Goal: Task Accomplishment & Management: Manage account settings

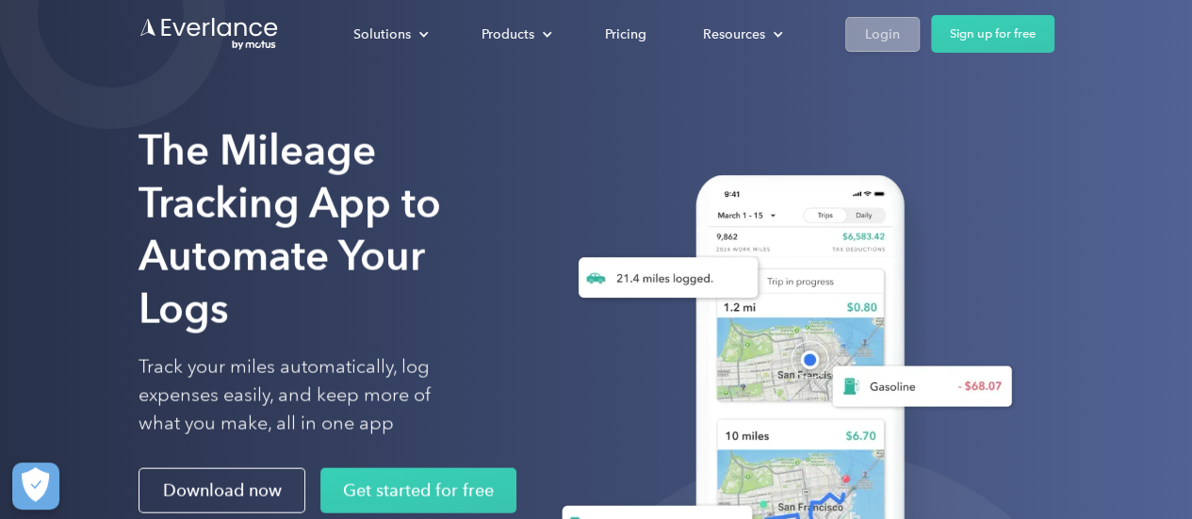
click at [888, 37] on div "Login" at bounding box center [882, 35] width 35 height 24
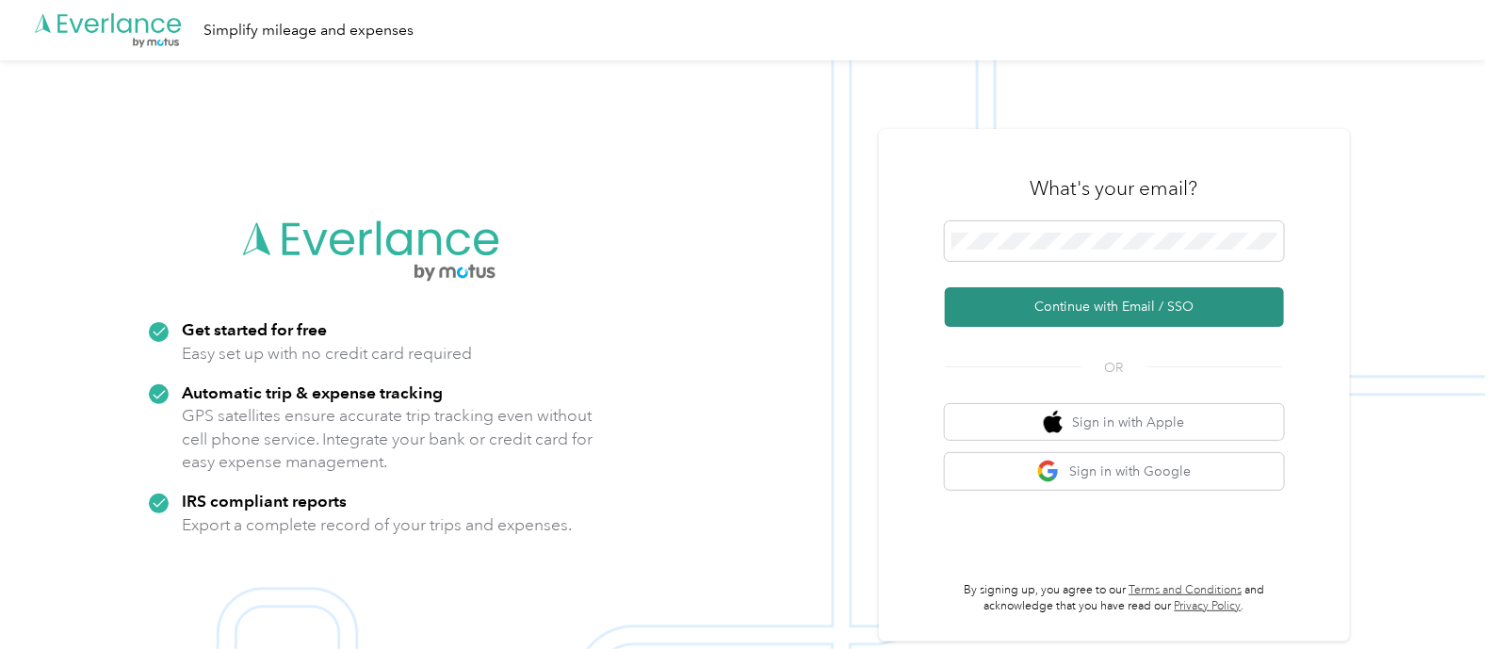
click at [1117, 309] on button "Continue with Email / SSO" at bounding box center [1114, 307] width 339 height 40
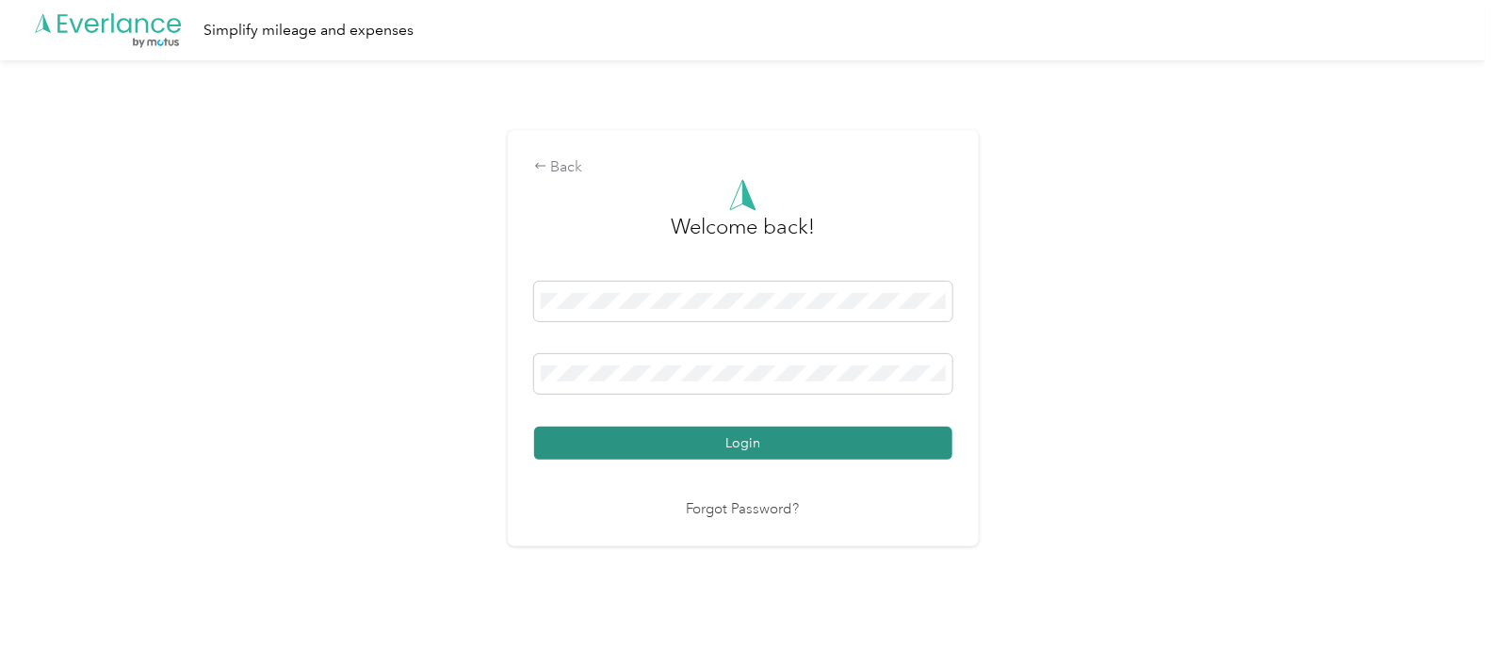
click at [764, 440] on button "Login" at bounding box center [743, 443] width 418 height 33
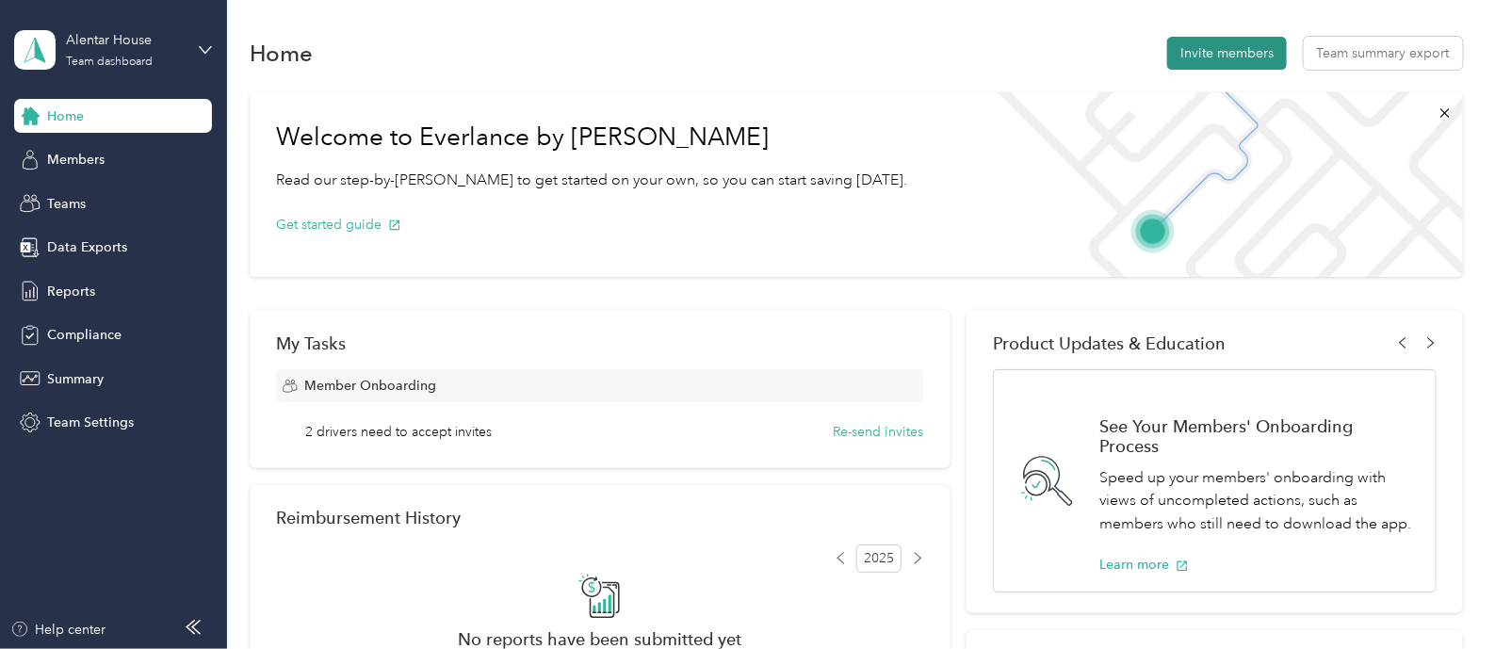
click at [1244, 56] on button "Invite members" at bounding box center [1227, 53] width 120 height 33
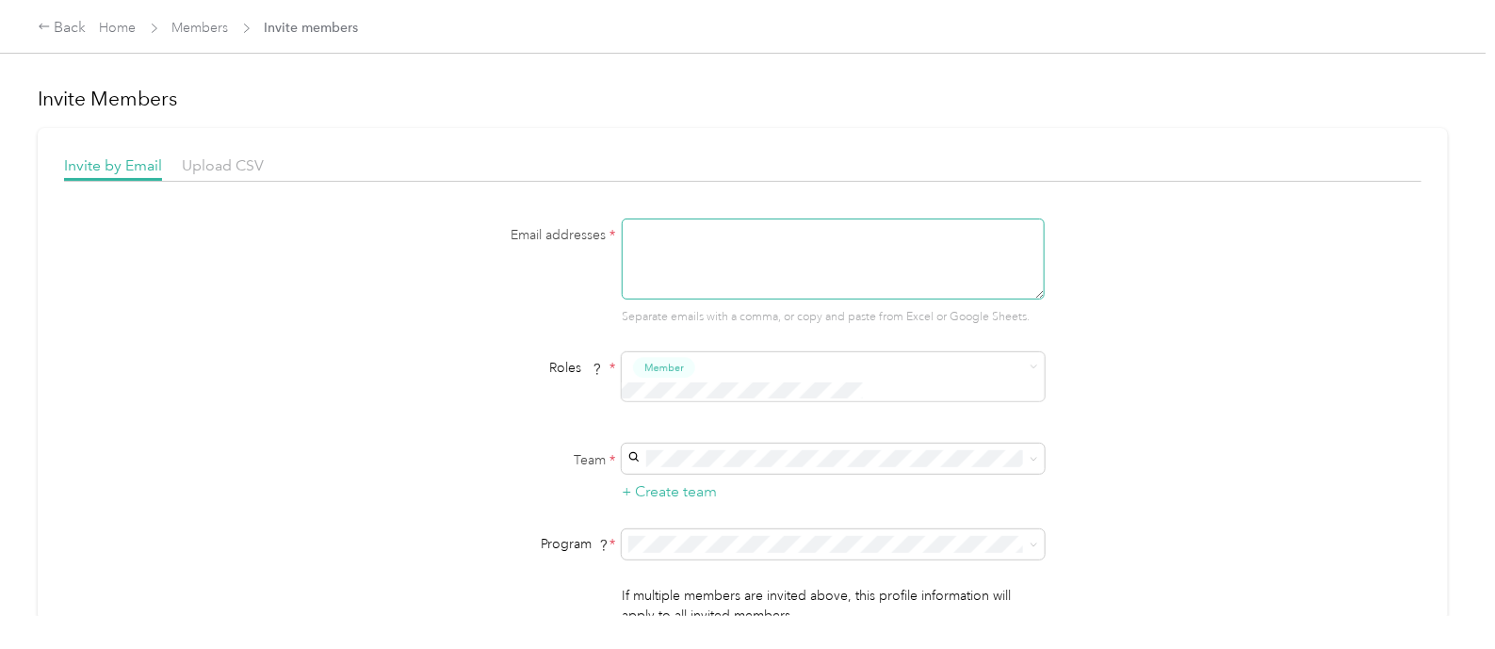
click at [702, 229] on textarea at bounding box center [833, 259] width 423 height 81
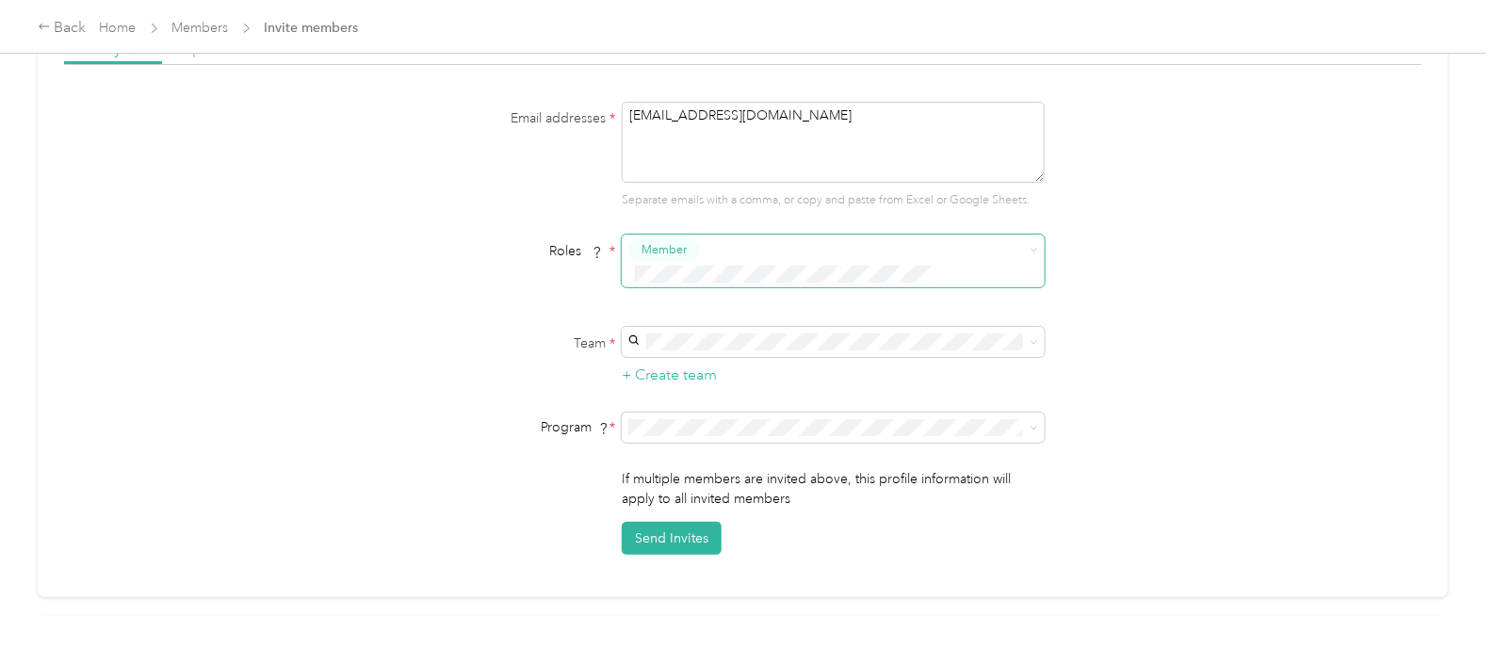
type textarea "[EMAIL_ADDRESS][DOMAIN_NAME]"
click at [825, 265] on span at bounding box center [820, 275] width 385 height 20
click at [1159, 261] on div "Email addresses * [EMAIL_ADDRESS][DOMAIN_NAME] Separate emails with a comma, or…" at bounding box center [743, 328] width 1358 height 453
click at [779, 341] on div "Alentar House [EMAIL_ADDRESS][DOMAIN_NAME] +2 more" at bounding box center [829, 361] width 397 height 43
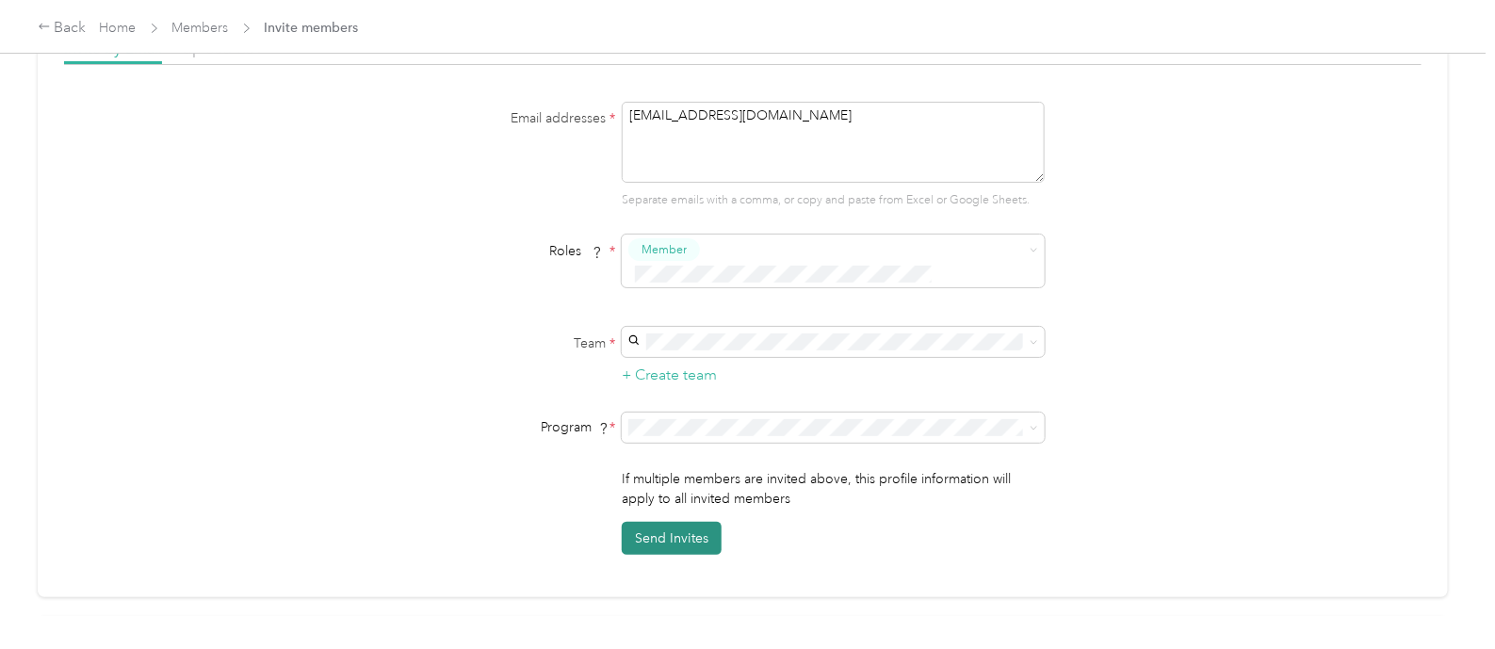
click at [689, 522] on button "Send Invites" at bounding box center [672, 538] width 100 height 33
